Goal: Navigation & Orientation: Find specific page/section

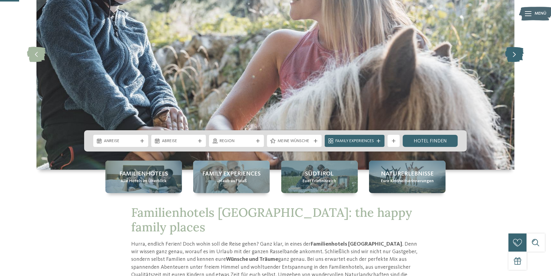
click at [521, 52] on icon at bounding box center [515, 54] width 19 height 15
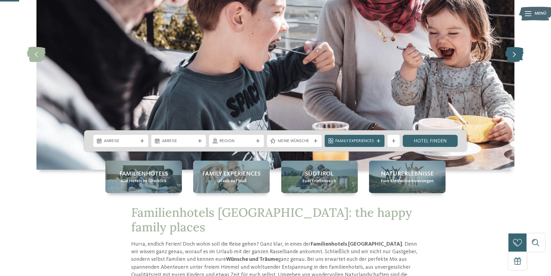
click at [521, 52] on icon at bounding box center [515, 54] width 19 height 15
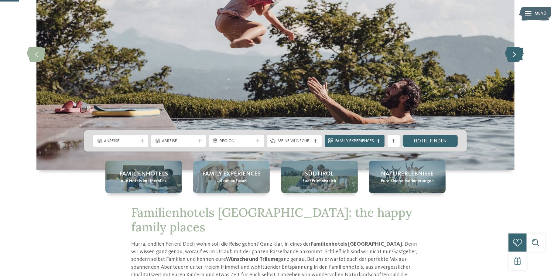
click at [521, 52] on icon at bounding box center [515, 54] width 19 height 15
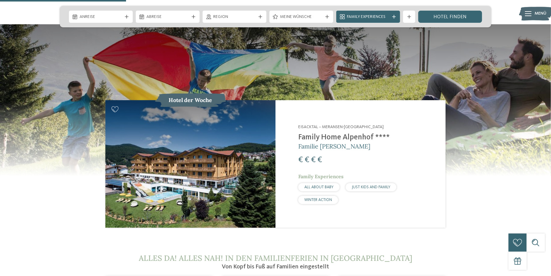
scroll to position [608, 0]
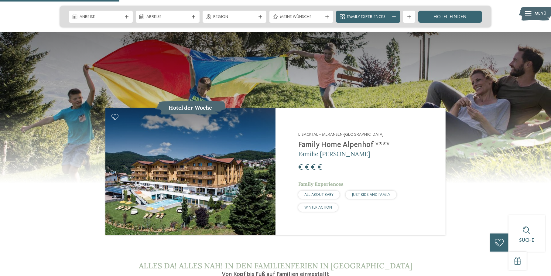
click at [309, 141] on h2 "Family Home Alpenhof ****" at bounding box center [369, 145] width 140 height 9
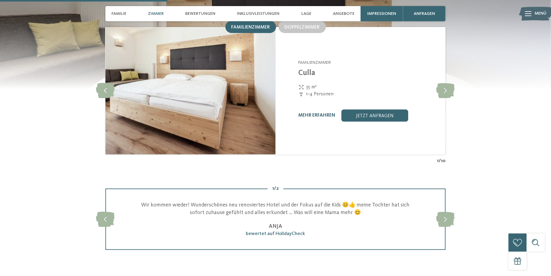
scroll to position [669, 0]
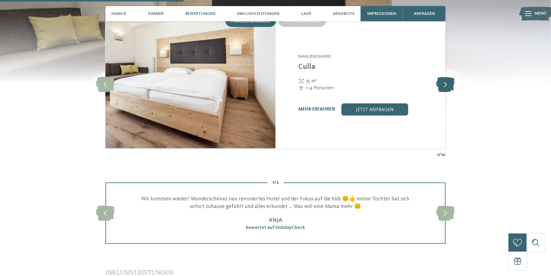
click at [448, 78] on icon at bounding box center [446, 84] width 19 height 15
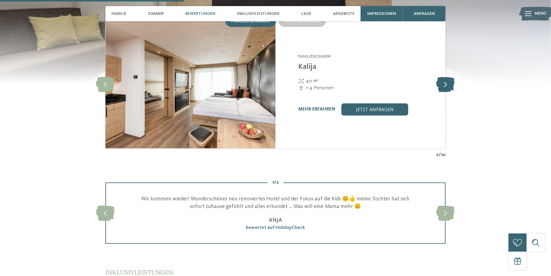
click at [448, 78] on icon at bounding box center [446, 84] width 19 height 15
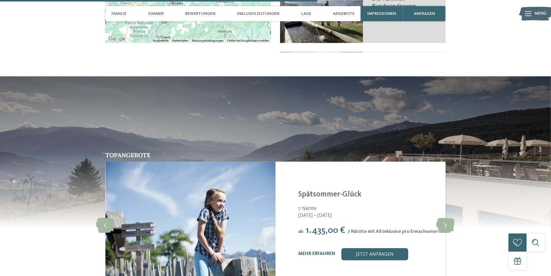
scroll to position [1277, 0]
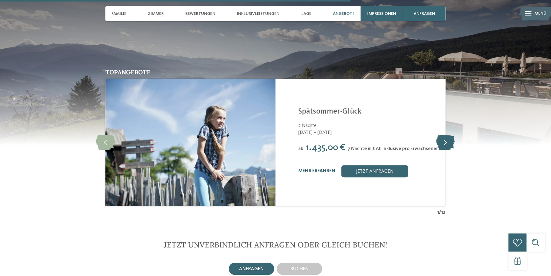
click at [451, 135] on icon at bounding box center [446, 142] width 19 height 15
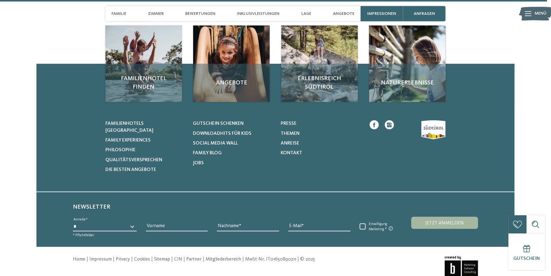
scroll to position [2006, 0]
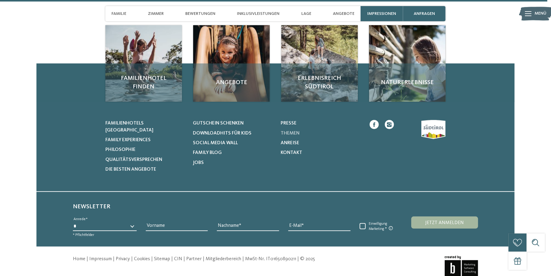
click at [295, 130] on link "Themen" at bounding box center [321, 133] width 80 height 7
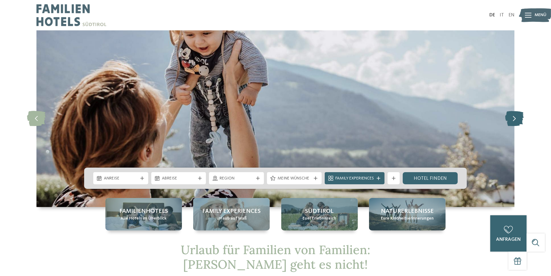
click at [510, 118] on icon at bounding box center [515, 118] width 19 height 15
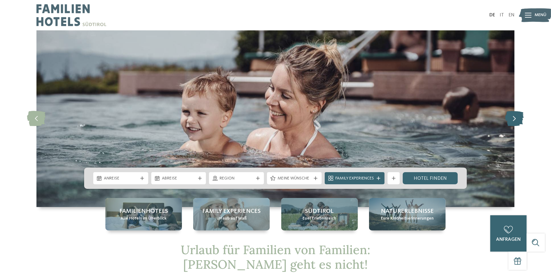
click at [510, 118] on icon at bounding box center [515, 118] width 19 height 15
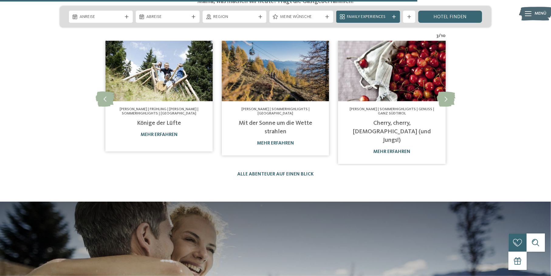
scroll to position [1398, 0]
click at [451, 91] on icon at bounding box center [446, 98] width 19 height 15
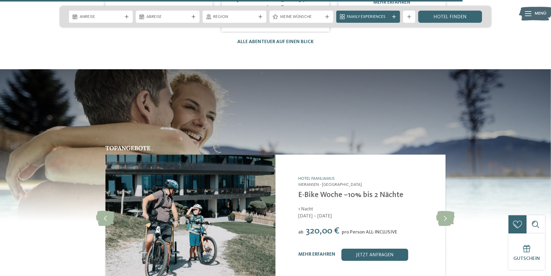
scroll to position [1550, 0]
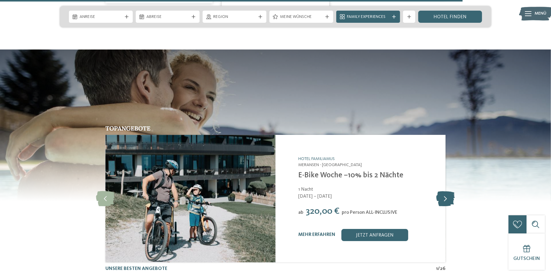
click at [453, 191] on icon at bounding box center [446, 198] width 19 height 15
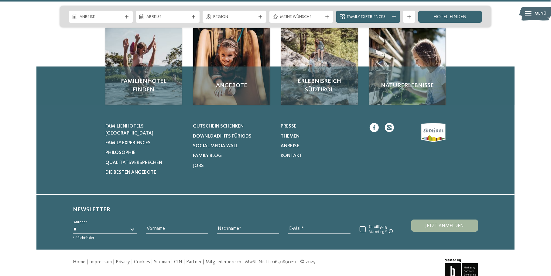
scroll to position [1846, 0]
